Goal: Navigation & Orientation: Find specific page/section

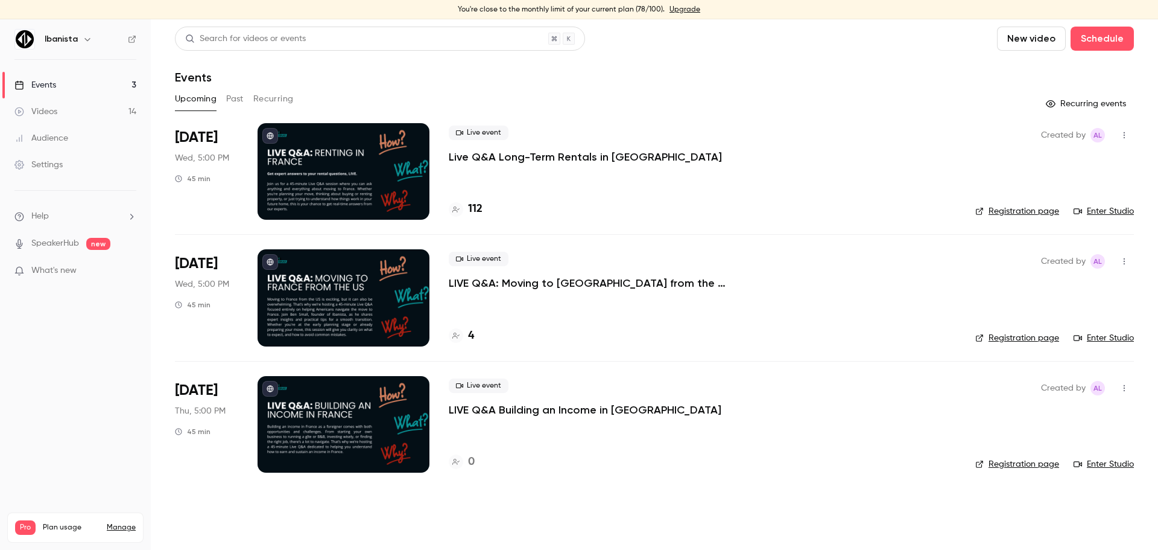
click at [136, 44] on div "Ibanista" at bounding box center [75, 39] width 122 height 21
click at [135, 40] on icon at bounding box center [131, 39] width 7 height 7
click at [1110, 212] on link "Enter Studio" at bounding box center [1104, 211] width 60 height 12
